Goal: Find specific page/section: Find specific page/section

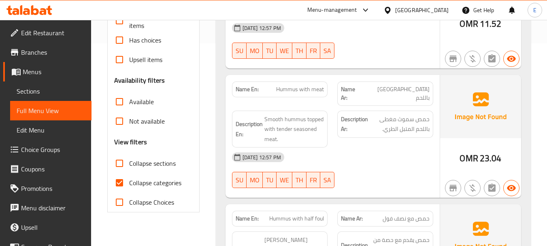
scroll to position [324, 0]
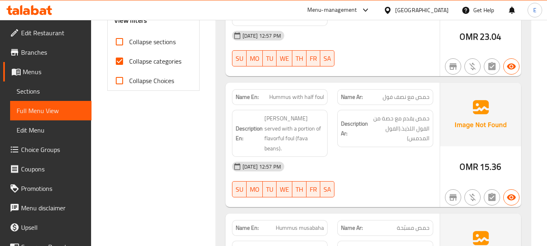
click at [117, 59] on input "Collapse categories" at bounding box center [119, 60] width 19 height 19
checkbox input "false"
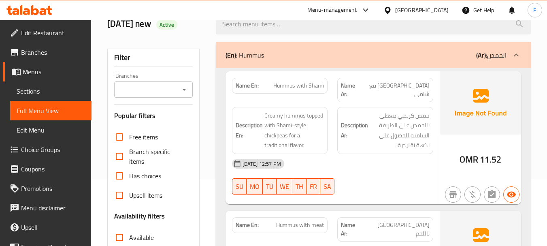
scroll to position [0, 0]
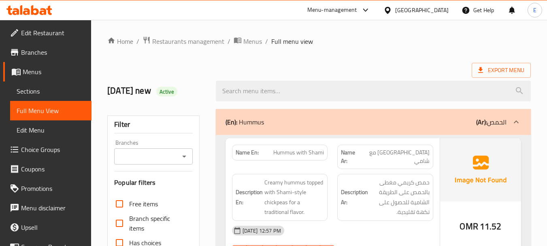
click at [400, 70] on div "Export Menu" at bounding box center [318, 70] width 423 height 15
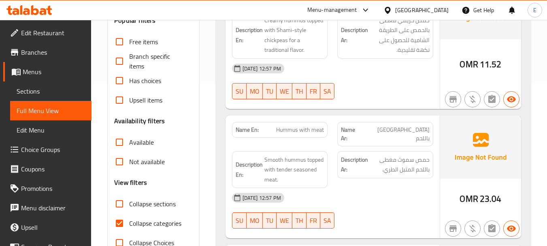
scroll to position [202, 0]
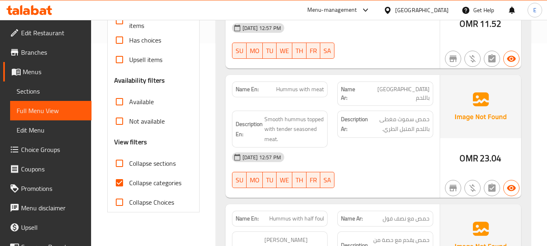
click at [121, 179] on input "Collapse categories" at bounding box center [119, 182] width 19 height 19
checkbox input "false"
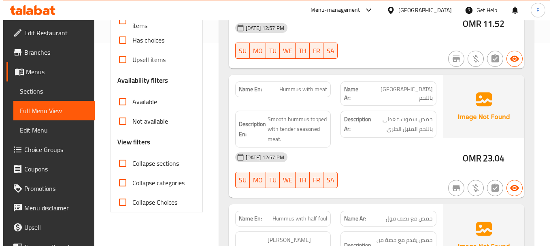
scroll to position [0, 0]
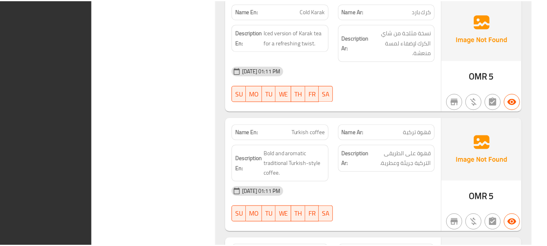
scroll to position [5012, 0]
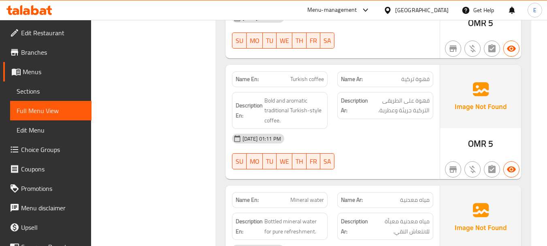
click at [434, 11] on div "Oman" at bounding box center [421, 10] width 53 height 9
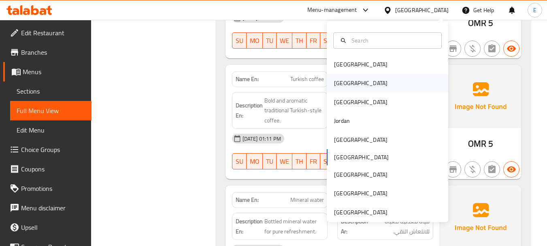
click at [338, 81] on div "[GEOGRAPHIC_DATA]" at bounding box center [360, 83] width 53 height 9
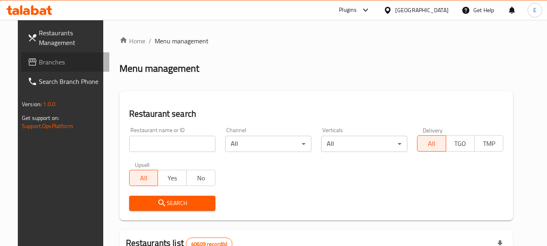
click at [39, 64] on span "Branches" at bounding box center [71, 62] width 64 height 10
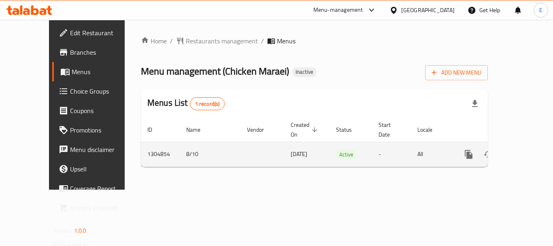
click at [523, 151] on icon "enhanced table" at bounding box center [526, 154] width 7 height 7
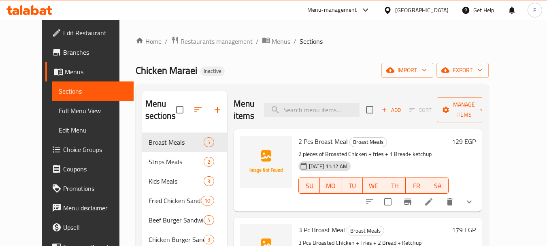
click at [63, 55] on span "Branches" at bounding box center [95, 52] width 64 height 10
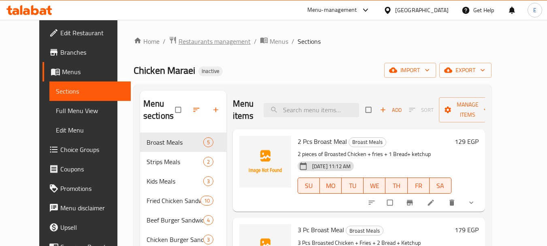
click at [193, 43] on span "Restaurants management" at bounding box center [215, 41] width 72 height 10
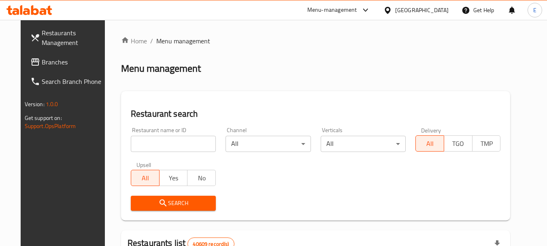
click at [42, 64] on span "Branches" at bounding box center [74, 62] width 64 height 10
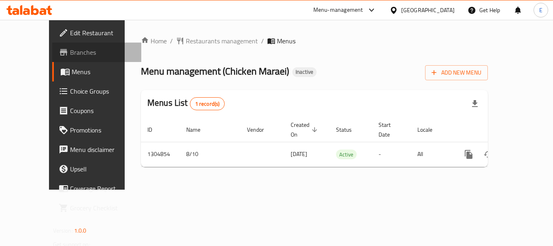
click at [70, 54] on span "Branches" at bounding box center [102, 52] width 65 height 10
